Goal: Communication & Community: Answer question/provide support

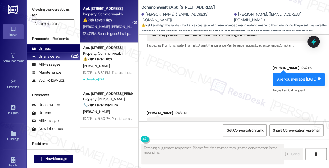
scroll to position [4639, 0]
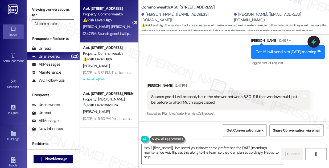
type textarea "Hey {{first_name}}! I've noted your shower time preference for [DATE] morning's…"
click at [58, 50] on div "Unread (0)" at bounding box center [53, 48] width 53 height 8
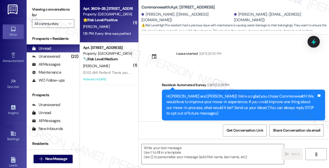
click at [118, 29] on div "[PERSON_NAME]" at bounding box center [108, 26] width 50 height 7
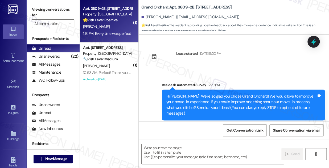
scroll to position [55, 0]
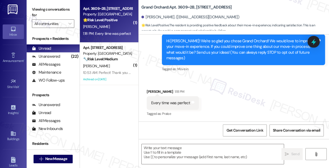
type textarea "Fetching suggested responses. Please feel free to read through the conversation…"
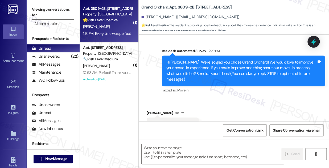
scroll to position [31, 0]
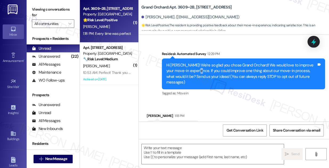
click at [201, 69] on div "Hi [PERSON_NAME]! We're so glad you chose Grand Orchard! We would love to impro…" at bounding box center [241, 74] width 150 height 23
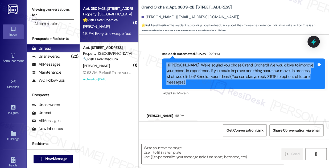
click at [201, 69] on div "Hi [PERSON_NAME]! We're so glad you chose Grand Orchard! We would love to impro…" at bounding box center [241, 74] width 150 height 23
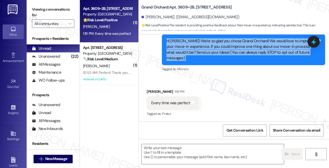
scroll to position [56, 0]
click at [183, 151] on textarea at bounding box center [213, 154] width 142 height 20
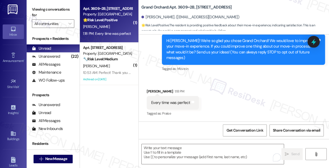
click at [45, 11] on label "Viewing conversations for" at bounding box center [53, 12] width 42 height 14
click at [161, 153] on textarea "To enrich screen reader interactions, please activate Accessibility in Grammarl…" at bounding box center [213, 154] width 142 height 20
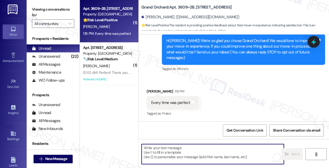
paste textarea "It's a pleasure to meet you, [PERSON_NAME]. I appreciate the response. I am not…"
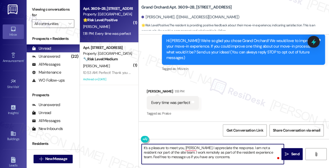
click at [158, 91] on div "[PERSON_NAME] 1:18 PM" at bounding box center [173, 92] width 52 height 7
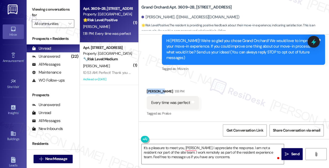
click at [158, 91] on div "[PERSON_NAME] 1:18 PM" at bounding box center [173, 92] width 52 height 7
copy div "[PERSON_NAME]"
click at [189, 148] on textarea "It's a pleasure to meet you, [PERSON_NAME]. I appreciate the response. I am not…" at bounding box center [213, 154] width 142 height 20
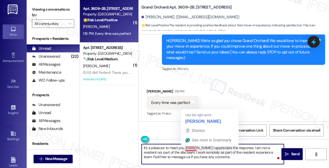
click at [190, 148] on textarea "It's a pleasure to meet you, [PERSON_NAME]. I appreciate the response. I am not…" at bounding box center [213, 154] width 142 height 20
paste textarea "[PERSON_NAME]"
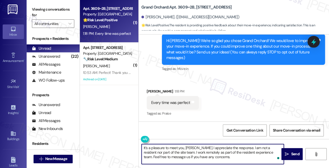
drag, startPoint x: 242, startPoint y: 148, endPoint x: 255, endPoint y: 160, distance: 17.7
click at [255, 160] on textarea "It's a pleasure to meet you, [PERSON_NAME]. I appreciate the response. I am not…" at bounding box center [213, 154] width 142 height 20
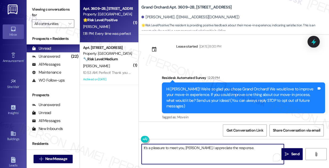
scroll to position [31, 0]
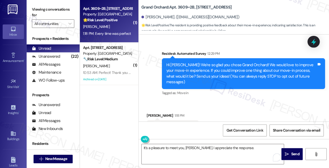
click at [43, 8] on label "Viewing conversations for" at bounding box center [53, 12] width 42 height 14
click at [49, 5] on label "Viewing conversations for" at bounding box center [53, 12] width 42 height 14
click at [249, 146] on textarea "It's a pleasure to meet you, [PERSON_NAME]. I appreciate the response." at bounding box center [213, 154] width 142 height 20
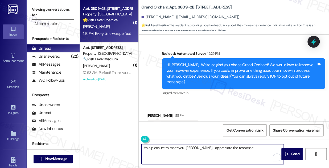
paste textarea "If I may also ask....has {{property}} been living up to your expectations so fa…"
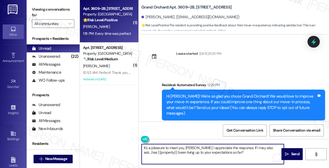
click at [222, 99] on div "Hi [PERSON_NAME]! We're so glad you chose Grand Orchard! We would love to impro…" at bounding box center [241, 105] width 150 height 23
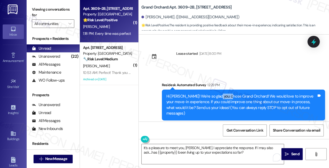
click at [222, 99] on div "Hi [PERSON_NAME]! We're so glad you chose Grand Orchard! We would love to impro…" at bounding box center [241, 105] width 150 height 23
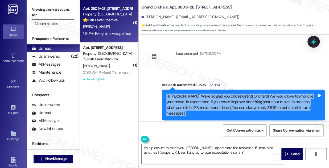
click at [222, 99] on div "Hi [PERSON_NAME]! We're so glad you chose Grand Orchard! We would love to impro…" at bounding box center [241, 105] width 150 height 23
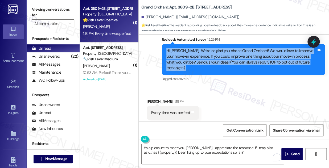
scroll to position [48, 0]
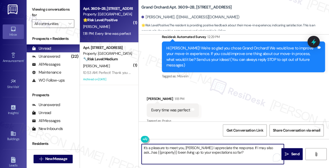
click at [241, 149] on textarea "It's a pleasure to meet you, [PERSON_NAME]. I appreciate the response. If I may…" at bounding box center [213, 154] width 142 height 20
click at [241, 147] on textarea "It's a pleasure to meet you, [PERSON_NAME]. I appreciate the response. If I may…" at bounding box center [213, 154] width 142 height 20
click at [247, 152] on textarea "It's a pleasure to meet you, [PERSON_NAME]. I appreciate the response. If I may…" at bounding box center [213, 154] width 142 height 20
type textarea "It's a pleasure to meet you, [PERSON_NAME]. I appreciate the response. If I may…"
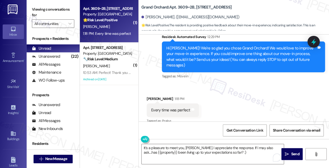
click at [229, 104] on div "Received via SMS [PERSON_NAME] 1:18 PM Every time was perfect Tags and notes Ta…" at bounding box center [234, 106] width 190 height 45
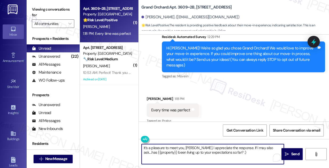
click at [247, 151] on textarea "It's a pleasure to meet you, [PERSON_NAME]. I appreciate the response. If I may…" at bounding box center [213, 154] width 142 height 20
click at [297, 154] on span "Send" at bounding box center [295, 155] width 8 height 6
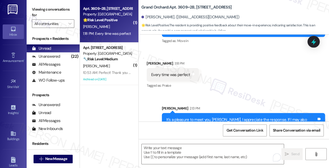
scroll to position [99, 0]
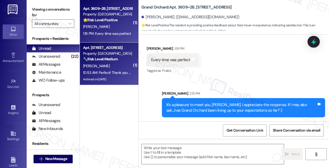
click at [115, 52] on div "Property: [GEOGRAPHIC_DATA]" at bounding box center [107, 54] width 49 height 6
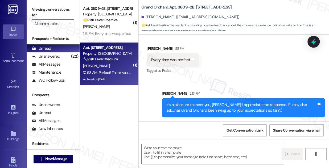
type textarea "Fetching suggested responses. Please feel free to read through the conversation…"
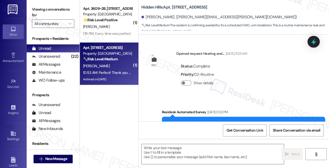
scroll to position [8225, 0]
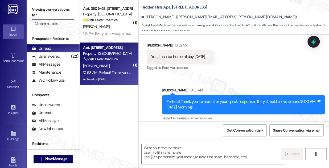
type textarea "Fetching suggested responses. Please feel free to read through the conversation…"
click at [184, 54] on div "Yes, I can be home all day [DATE]" at bounding box center [178, 57] width 54 height 6
click at [61, 56] on div "Unanswered (22)" at bounding box center [53, 56] width 53 height 8
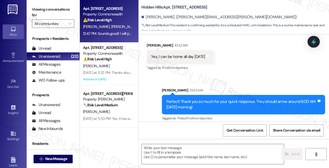
click at [117, 36] on div "12:47 PM: Sounds good! I will probably be in the shower between 8:30-9 if that …" at bounding box center [108, 33] width 50 height 7
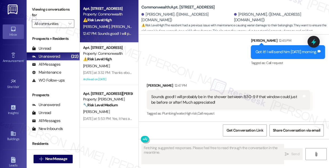
scroll to position [4640, 0]
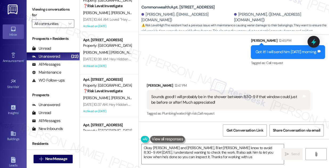
type textarea "Okay [PERSON_NAME] and [PERSON_NAME], I'll let [PERSON_NAME] know to avoid 8:30…"
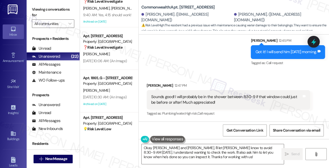
scroll to position [764, 0]
